Goal: Task Accomplishment & Management: Manage account settings

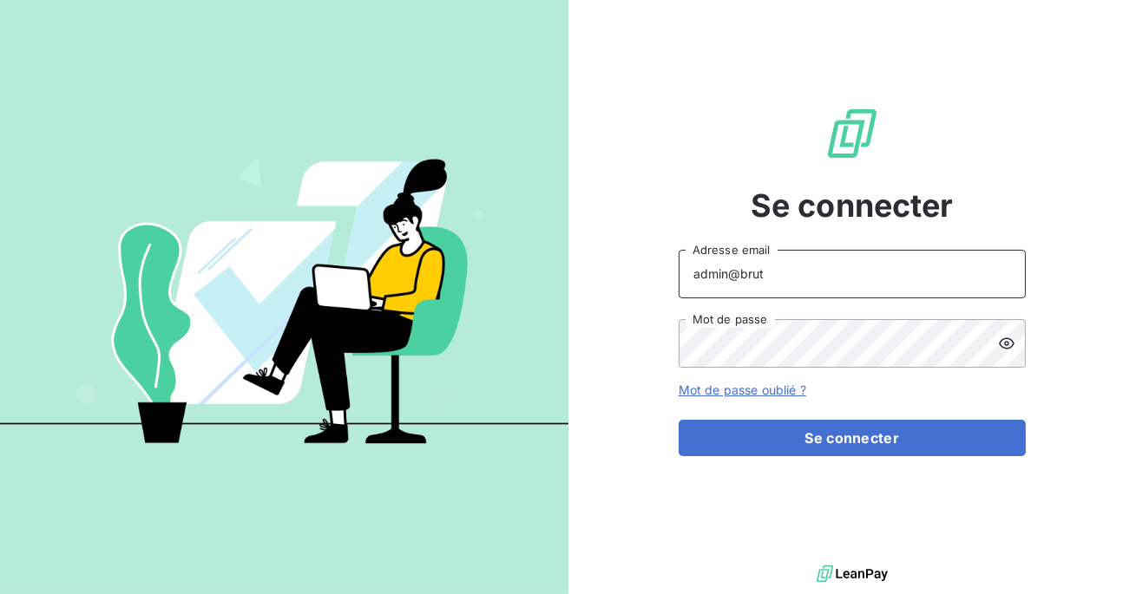
click at [863, 258] on input "admin@brut" at bounding box center [852, 274] width 347 height 49
click at [839, 278] on input "admin@brut" at bounding box center [852, 274] width 347 height 49
type input "admin@makinaoi"
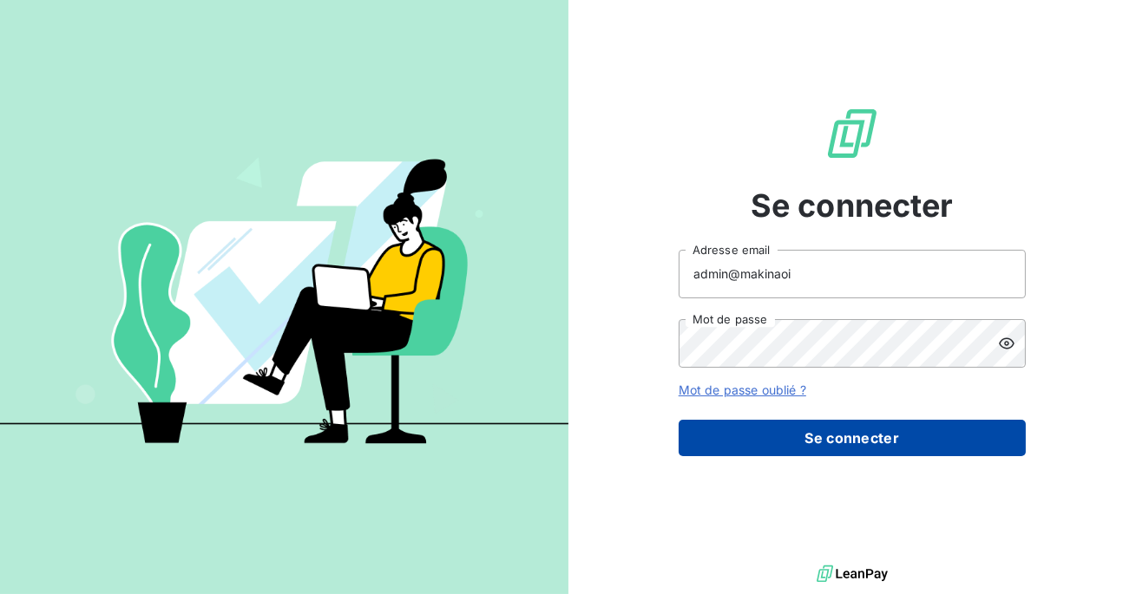
click at [815, 424] on button "Se connecter" at bounding box center [852, 438] width 347 height 36
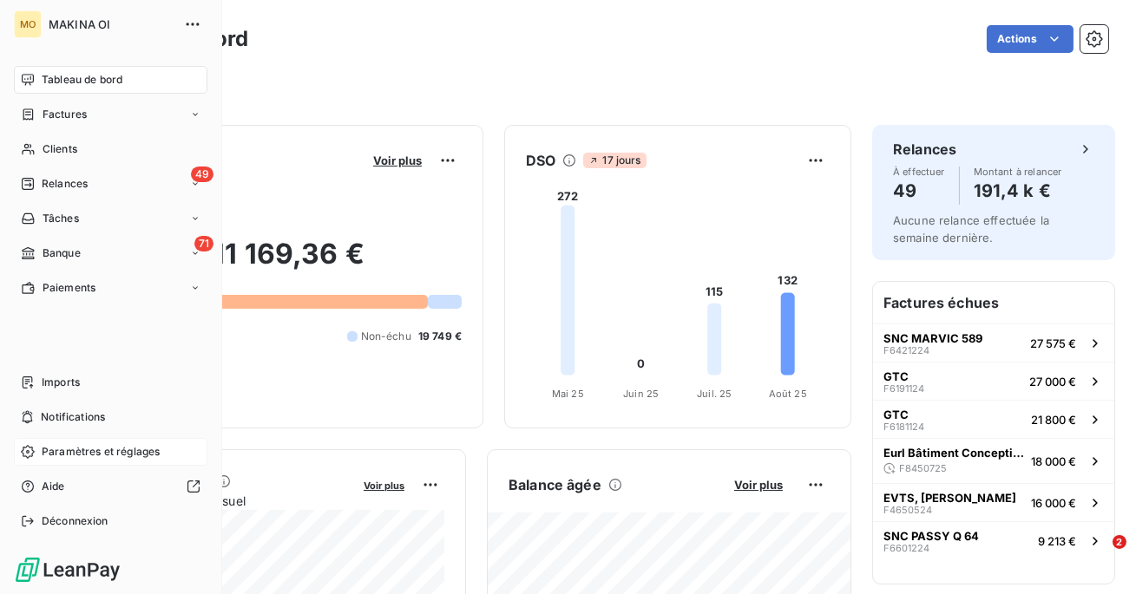
click at [79, 459] on span "Paramètres et réglages" at bounding box center [101, 452] width 118 height 16
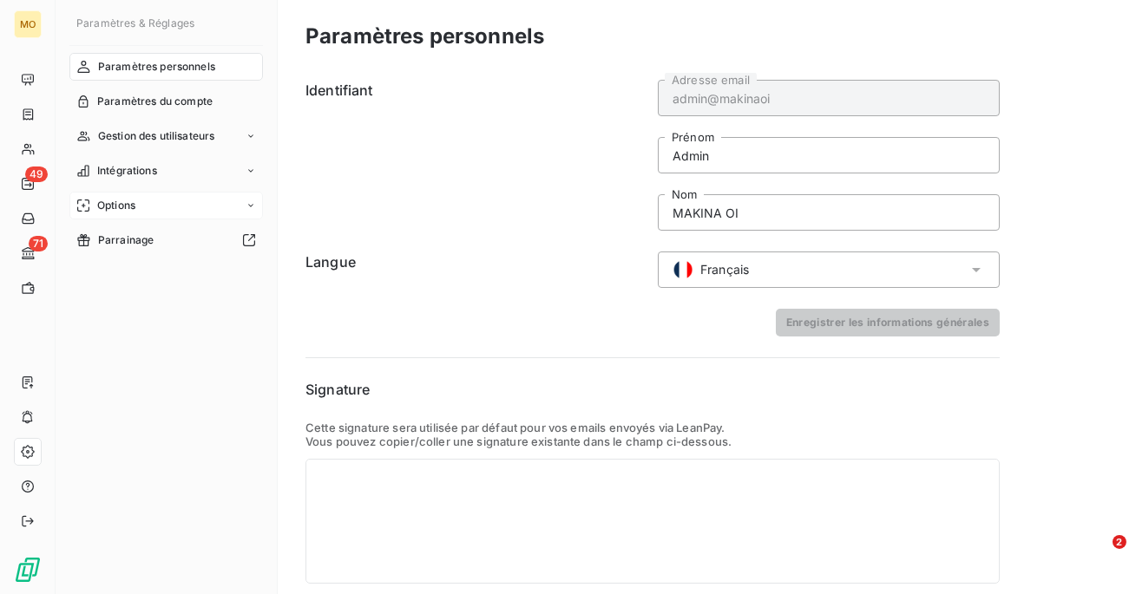
click at [138, 202] on div "Options" at bounding box center [166, 206] width 194 height 28
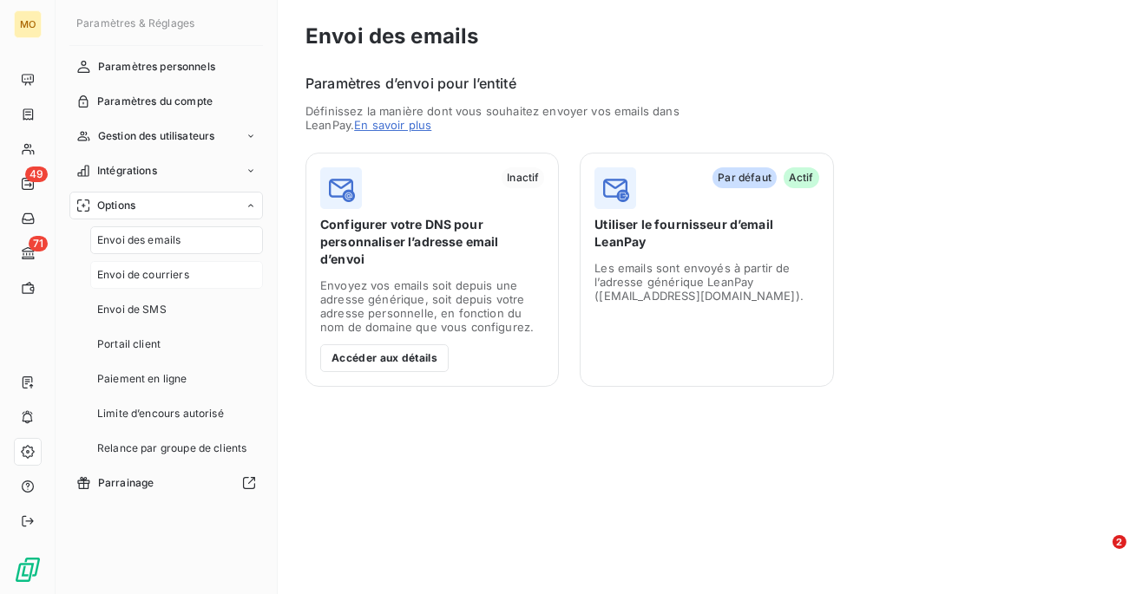
click at [136, 273] on span "Envoi de courriers" at bounding box center [143, 275] width 92 height 16
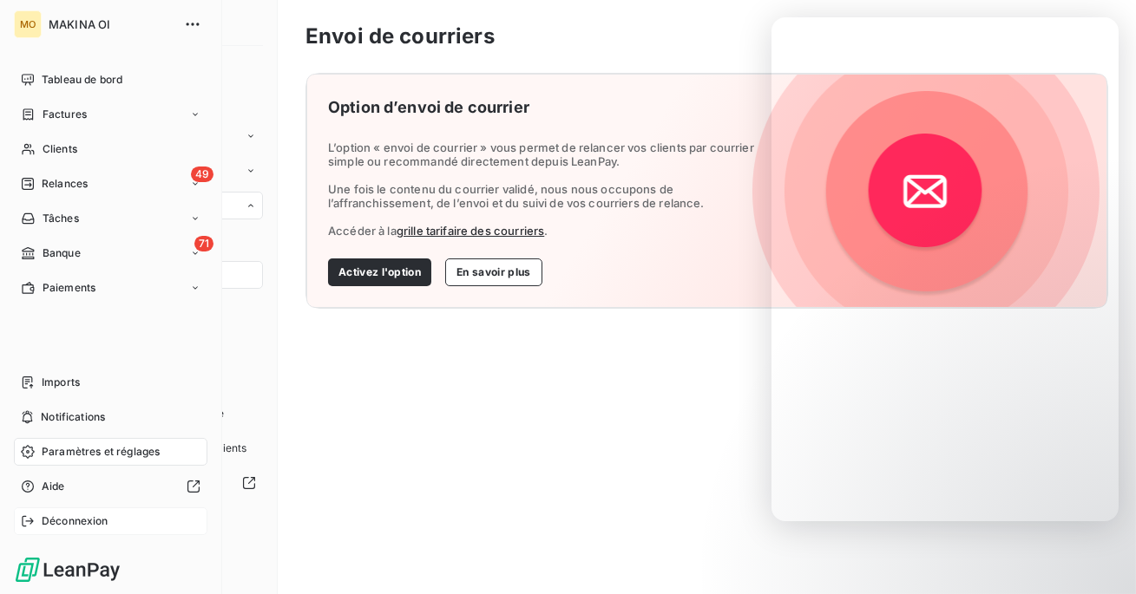
click at [62, 531] on div "Déconnexion" at bounding box center [111, 522] width 194 height 28
